Goal: Task Accomplishment & Management: Manage account settings

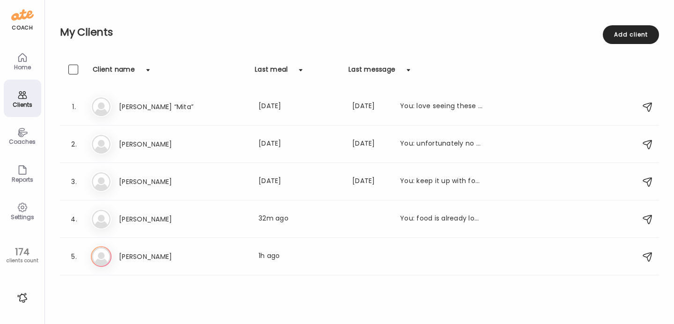
scroll to position [5, 0]
click at [140, 251] on h3 "[PERSON_NAME]" at bounding box center [160, 256] width 82 height 11
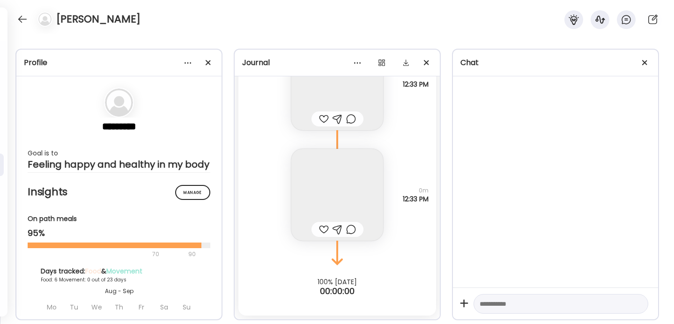
scroll to position [2782, 0]
click at [323, 231] on div at bounding box center [324, 229] width 10 height 11
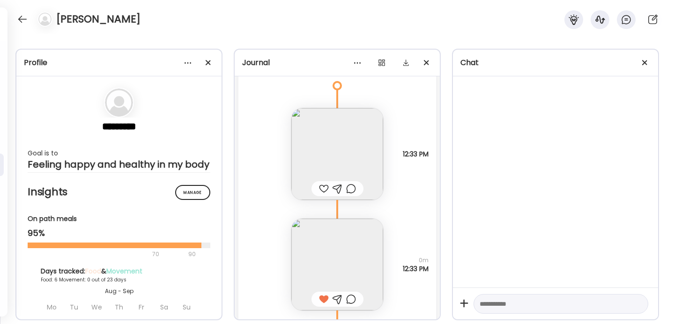
scroll to position [2708, 0]
click at [323, 195] on div at bounding box center [324, 192] width 10 height 11
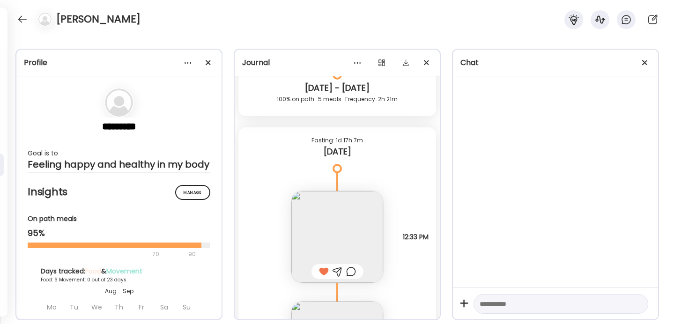
scroll to position [2631, 0]
click at [516, 307] on textarea at bounding box center [553, 304] width 146 height 11
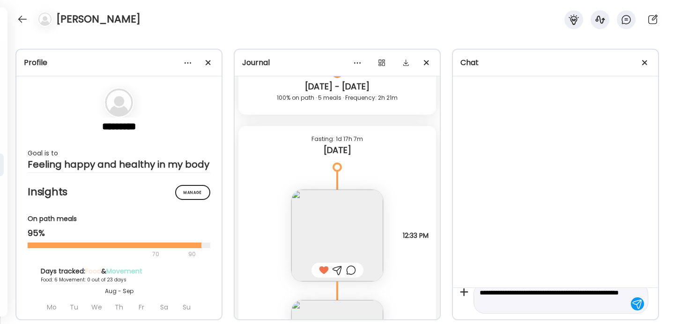
type textarea "**********"
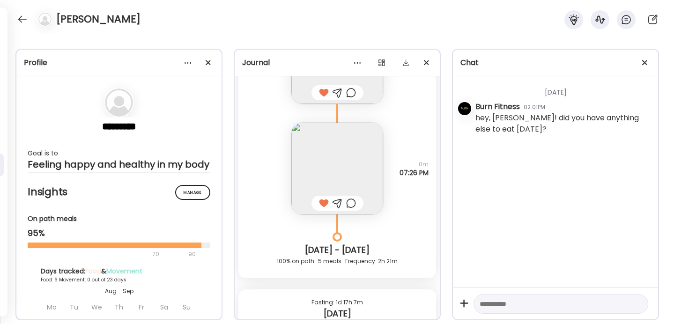
scroll to position [2782, 0]
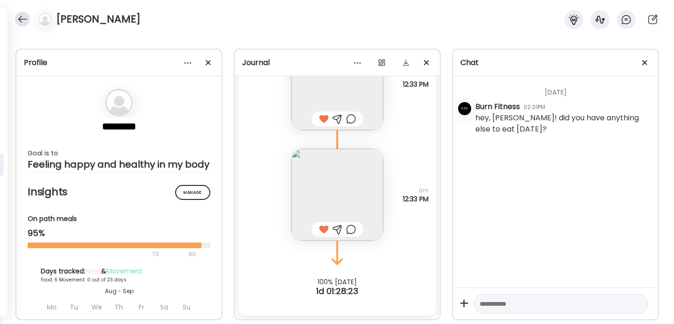
click at [24, 21] on div at bounding box center [22, 19] width 15 height 15
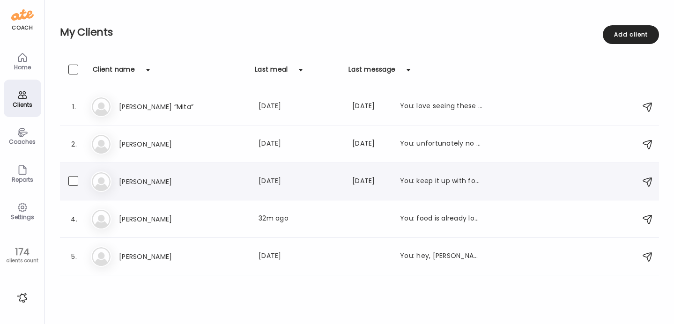
click at [173, 183] on h3 "[PERSON_NAME]" at bounding box center [160, 181] width 82 height 11
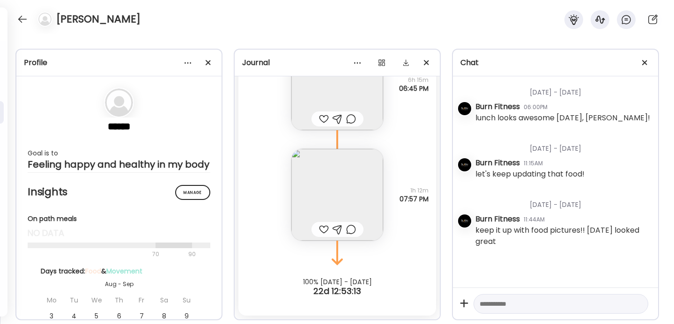
scroll to position [3572, 0]
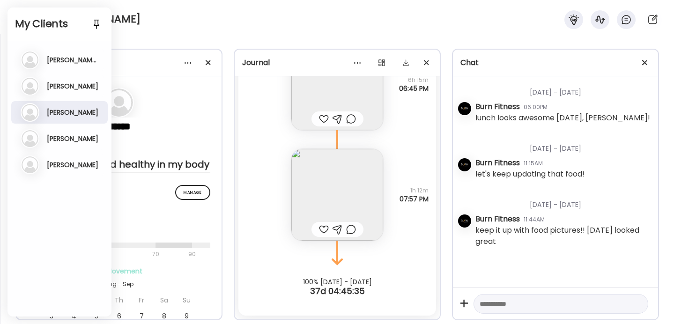
click at [229, 36] on div "Profile ***** Goal is to Feeling happy and healthy in my body Manage Insights O…" at bounding box center [337, 179] width 674 height 291
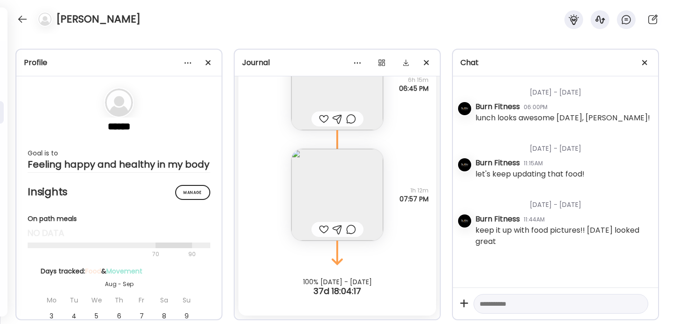
click at [158, 25] on div "[PERSON_NAME]" at bounding box center [337, 17] width 674 height 34
click at [18, 19] on div at bounding box center [22, 19] width 15 height 15
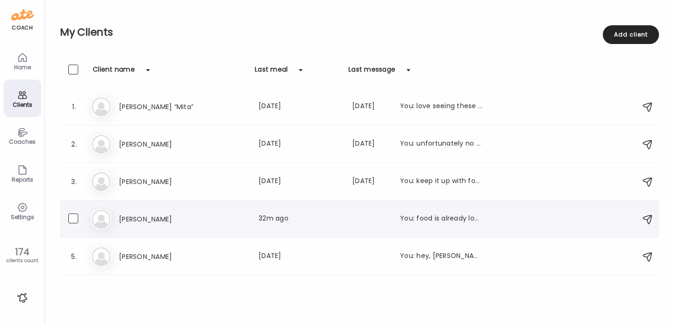
click at [155, 209] on div "Re [PERSON_NAME] Last meal: 32m ago You: food is already looking delicious!!" at bounding box center [361, 219] width 540 height 21
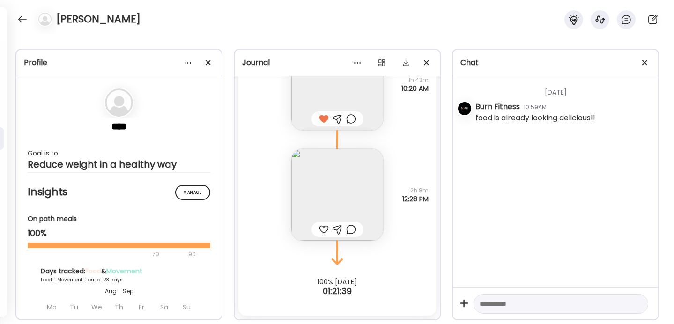
scroll to position [4616, 0]
click at [322, 227] on div at bounding box center [324, 229] width 10 height 11
click at [323, 200] on img at bounding box center [337, 195] width 92 height 92
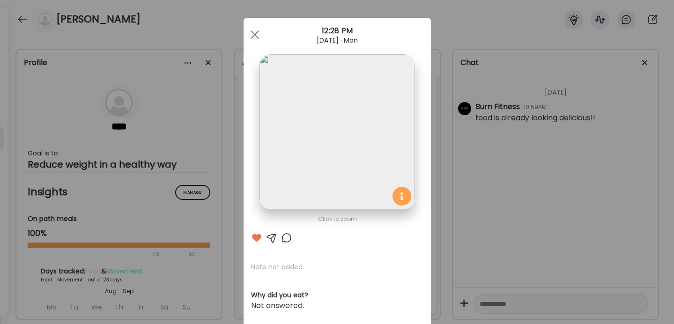
click at [434, 128] on div "Ate Coach Dashboard Wahoo! It’s official Take a moment to set up your Coach Pro…" at bounding box center [337, 162] width 674 height 324
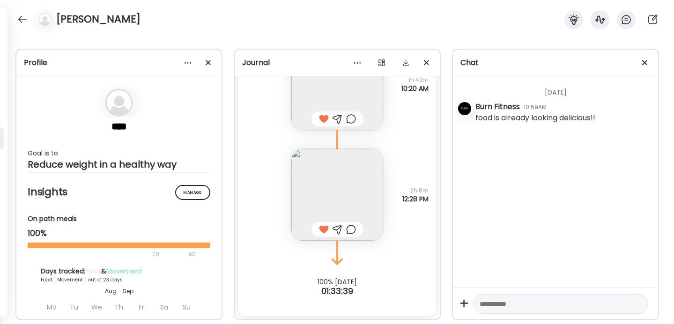
click at [14, 11] on div "[PERSON_NAME]" at bounding box center [337, 17] width 674 height 34
click at [19, 17] on div at bounding box center [22, 19] width 15 height 15
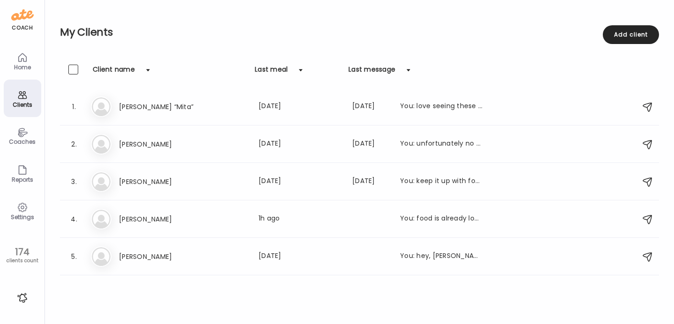
click at [22, 216] on div "Settings" at bounding box center [23, 217] width 34 height 6
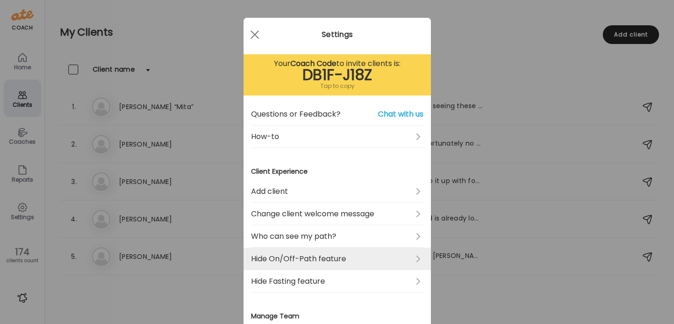
scroll to position [82, 0]
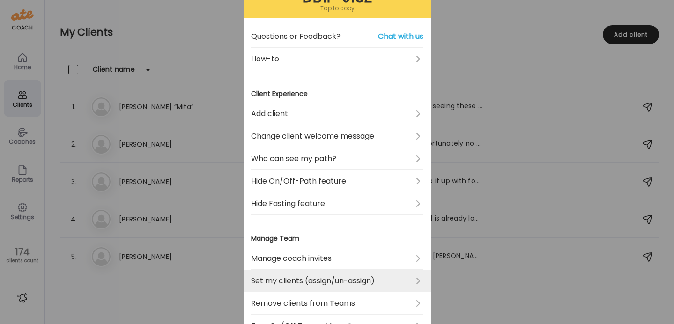
click at [308, 278] on link "Set my clients (assign/un-assign)" at bounding box center [337, 281] width 172 height 22
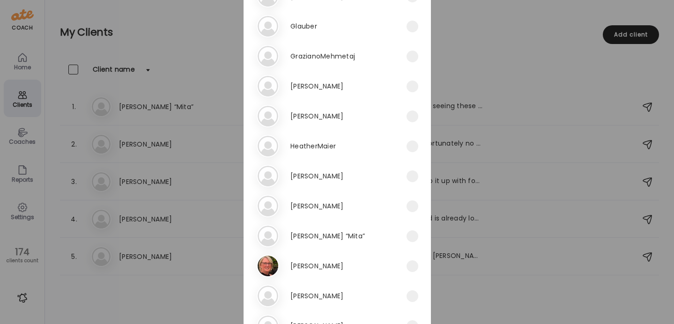
scroll to position [958, 0]
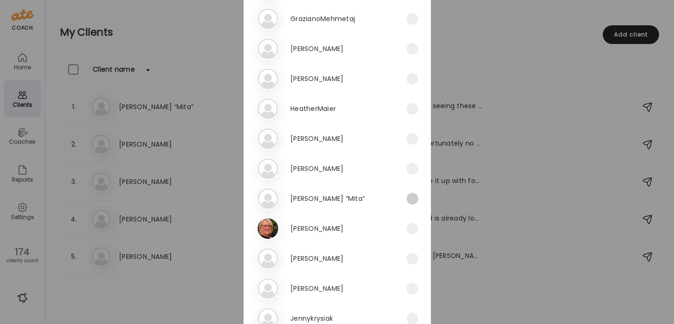
click at [413, 199] on span at bounding box center [413, 199] width 12 height 12
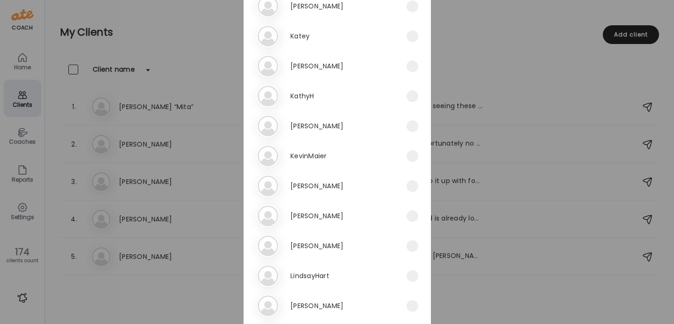
scroll to position [1444, 0]
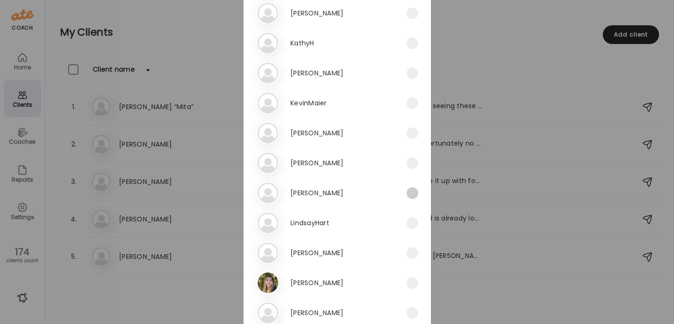
click at [417, 194] on span at bounding box center [413, 193] width 12 height 12
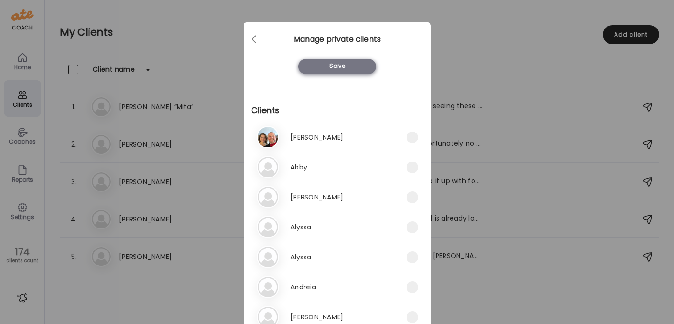
click at [347, 64] on div "Save" at bounding box center [338, 66] width 78 height 15
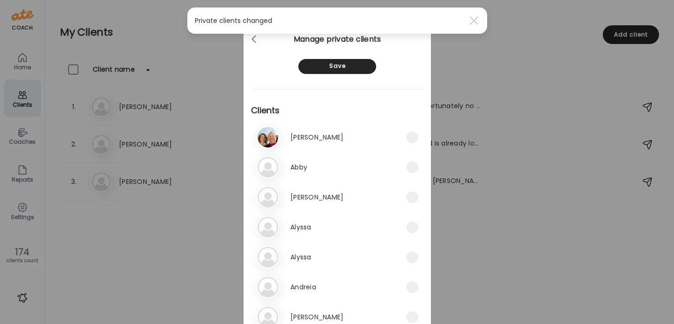
click at [17, 204] on div "Ate Coach Dashboard Wahoo! It’s official Take a moment to set up your Coach Pro…" at bounding box center [337, 162] width 674 height 324
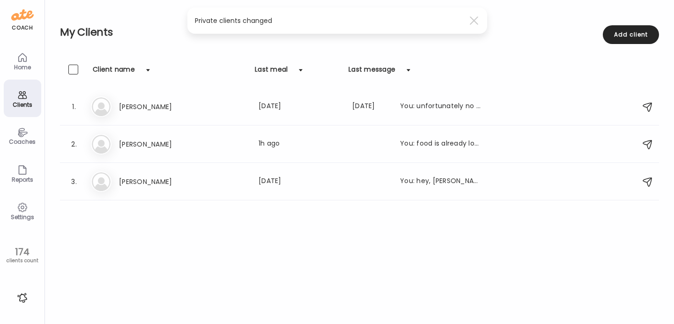
click at [19, 139] on div "Coaches" at bounding box center [23, 142] width 34 height 6
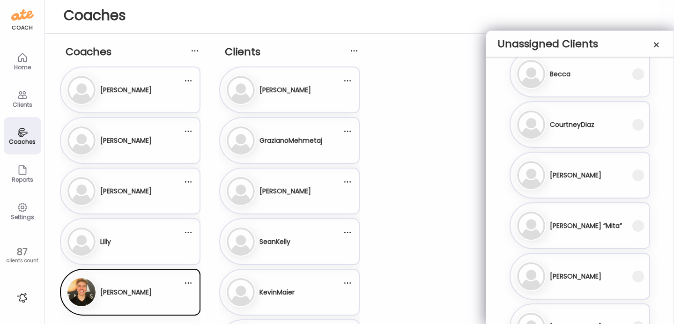
scroll to position [188, 0]
click at [581, 224] on h3 "[PERSON_NAME] “Mita”" at bounding box center [586, 226] width 72 height 10
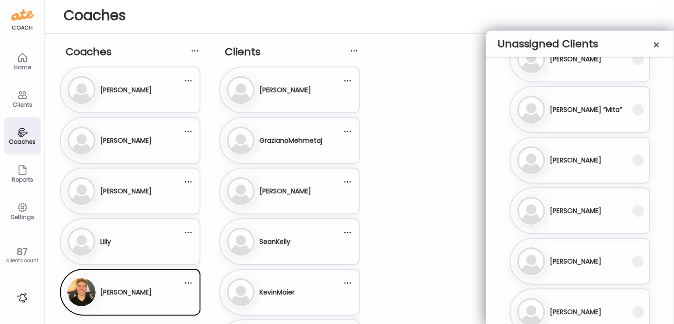
click at [579, 208] on div "[PERSON_NAME]" at bounding box center [574, 211] width 116 height 30
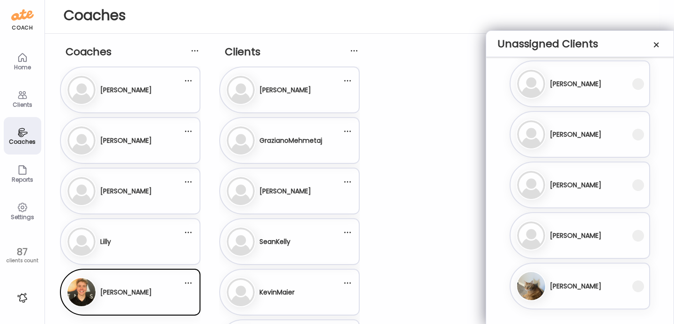
scroll to position [0, 0]
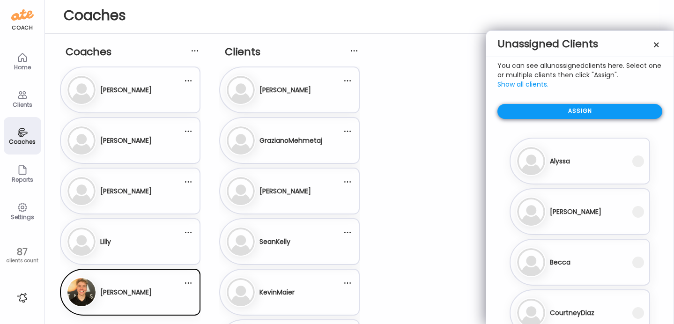
click at [574, 115] on div "Assign" at bounding box center [580, 111] width 165 height 15
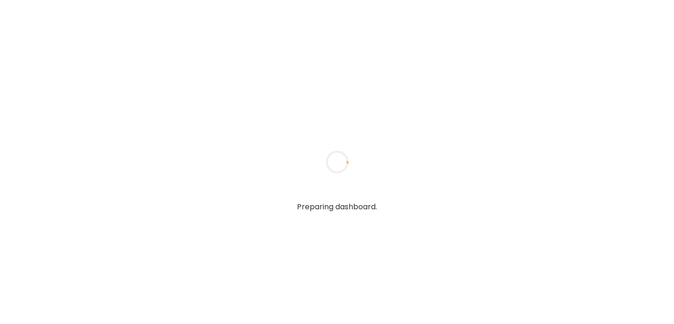
type input "**********"
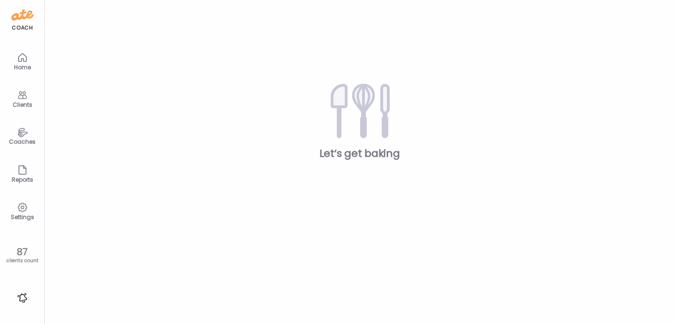
click at [11, 102] on div "Clients" at bounding box center [23, 105] width 34 height 6
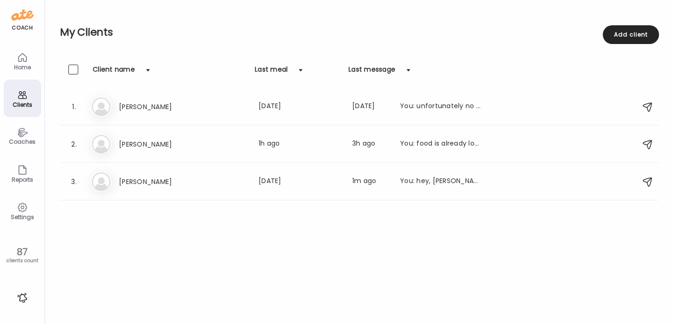
click at [23, 140] on div "Coaches" at bounding box center [23, 142] width 34 height 6
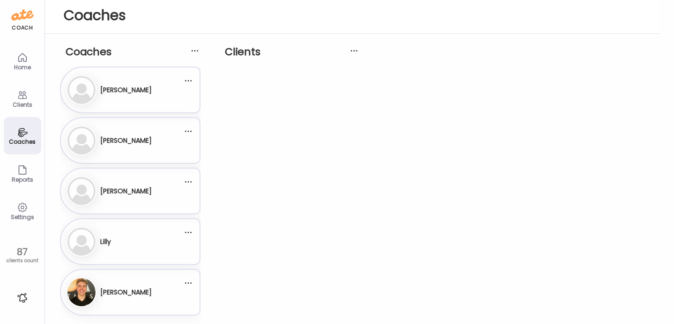
click at [132, 270] on div "Pe Peyton Fedell" at bounding box center [130, 292] width 141 height 47
click at [146, 291] on div "Pe Peyton Fedell" at bounding box center [125, 292] width 116 height 30
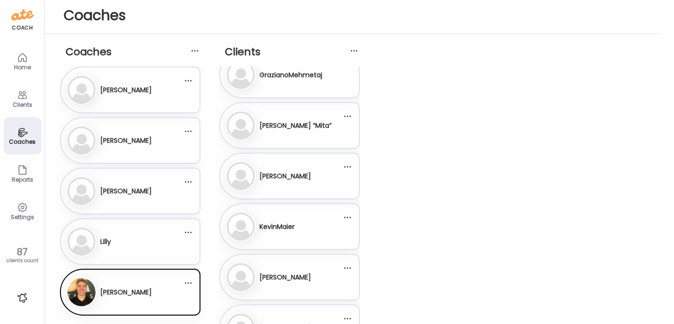
scroll to position [147, 0]
